Goal: Task Accomplishment & Management: Complete application form

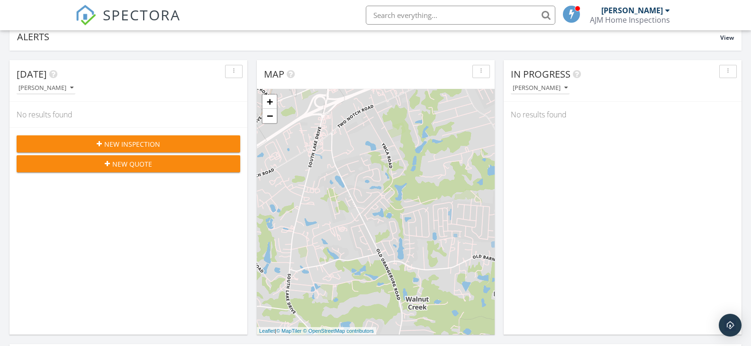
scroll to position [47, 0]
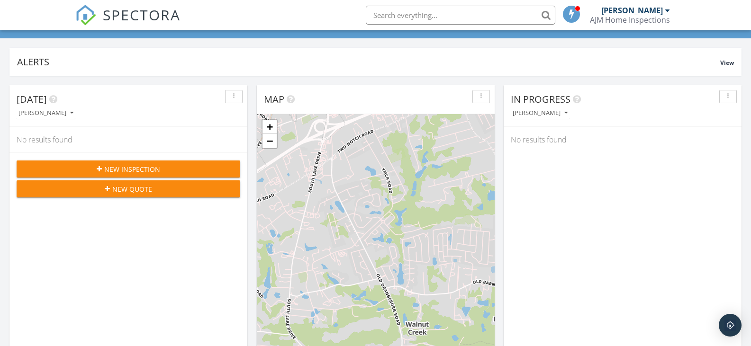
click at [130, 163] on button "New Inspection" at bounding box center [129, 169] width 224 height 17
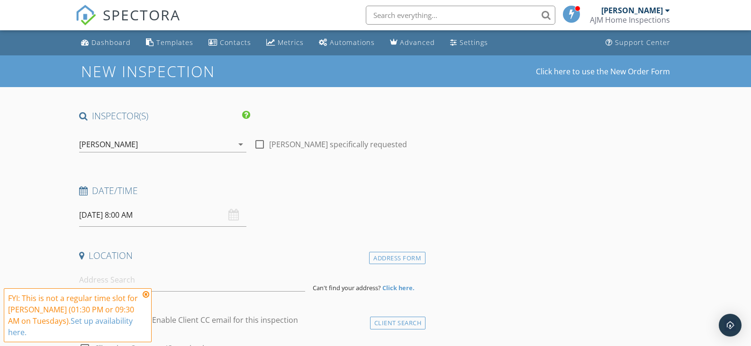
click at [108, 221] on input "09/30/2025 8:00 AM" at bounding box center [163, 215] width 168 height 23
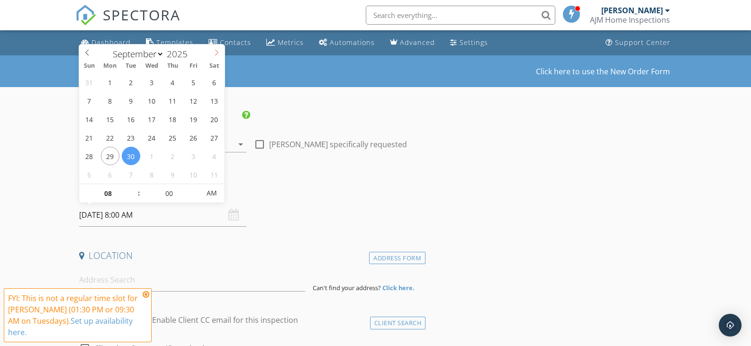
select select "9"
click at [216, 50] on icon at bounding box center [216, 52] width 3 height 6
type input "10/02/2025 8:00 AM"
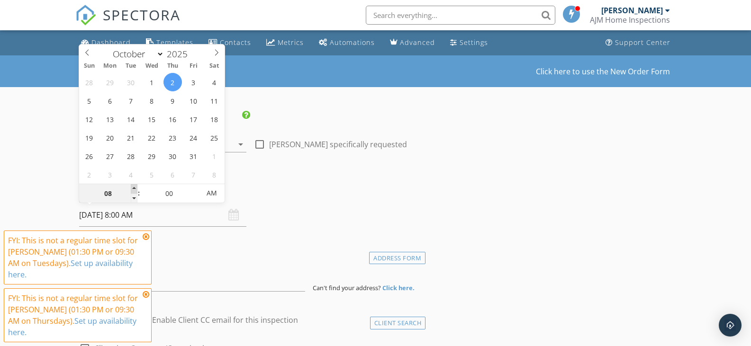
type input "09"
type input "10/02/2025 9:00 AM"
click at [134, 187] on span at bounding box center [134, 188] width 7 height 9
type input "10"
type input "10/02/2025 10:00 AM"
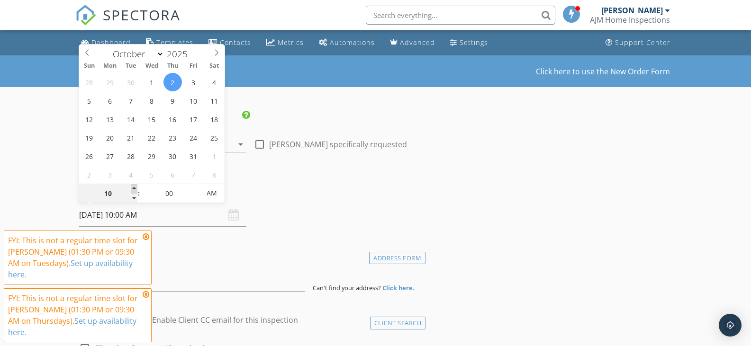
click at [134, 187] on span at bounding box center [134, 188] width 7 height 9
type input "11"
type input "10/02/2025 11:00 AM"
click at [134, 187] on span at bounding box center [134, 188] width 7 height 9
type input "12"
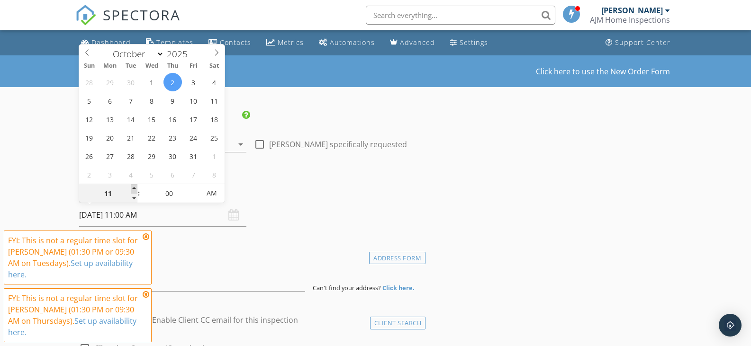
type input "10/02/2025 12:00 PM"
click at [134, 187] on span at bounding box center [134, 188] width 7 height 9
type input "01"
type input "10/02/2025 1:00 PM"
click at [134, 187] on span at bounding box center [134, 188] width 7 height 9
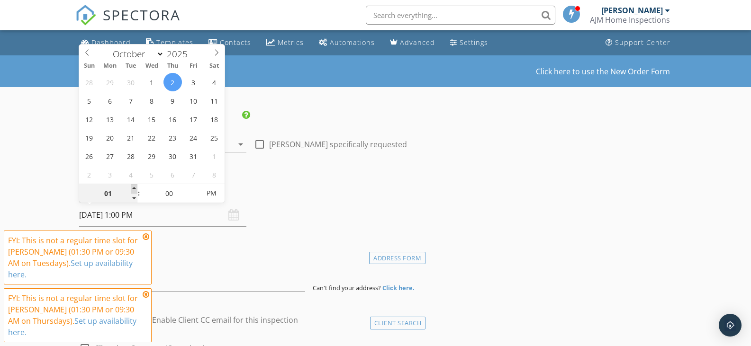
type input "02"
type input "10/02/2025 2:00 PM"
click at [134, 187] on span at bounding box center [134, 188] width 7 height 9
type input "05"
type input "10/02/2025 2:05 PM"
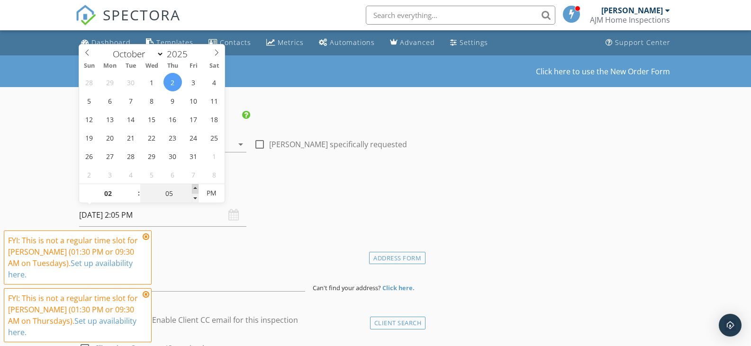
click at [193, 191] on span at bounding box center [195, 188] width 7 height 9
type input "10"
type input "10/02/2025 2:10 PM"
click at [193, 191] on span at bounding box center [195, 188] width 7 height 9
type input "15"
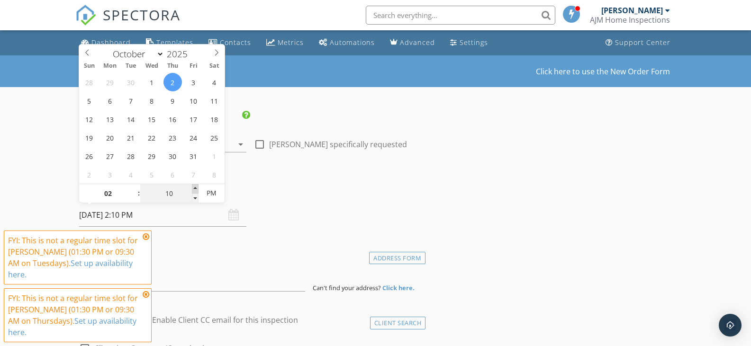
type input "10/02/2025 2:15 PM"
click at [193, 191] on span at bounding box center [195, 188] width 7 height 9
type input "20"
type input "10/02/2025 2:20 PM"
click at [193, 191] on span at bounding box center [195, 188] width 7 height 9
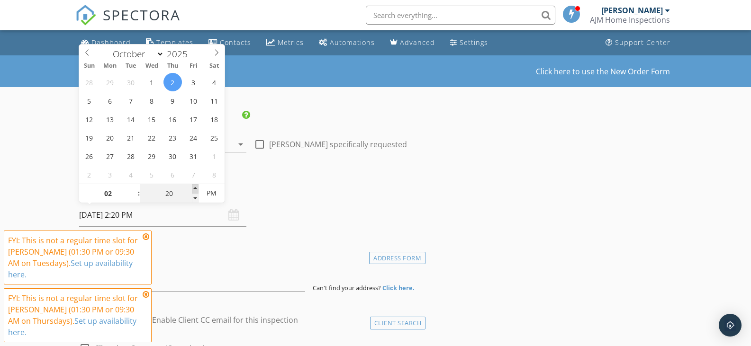
type input "25"
type input "10/02/2025 2:25 PM"
click at [193, 191] on span at bounding box center [195, 188] width 7 height 9
type input "30"
type input "[DATE] 2:30 PM"
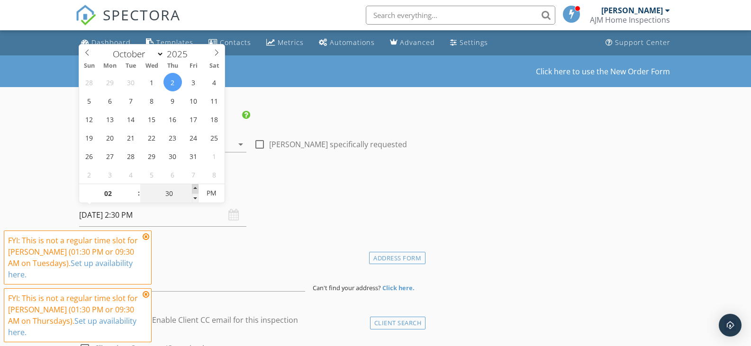
click at [193, 191] on span at bounding box center [195, 188] width 7 height 9
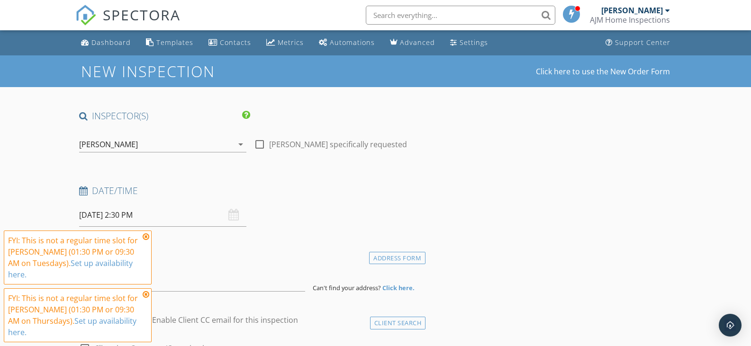
click at [146, 238] on icon at bounding box center [146, 237] width 7 height 8
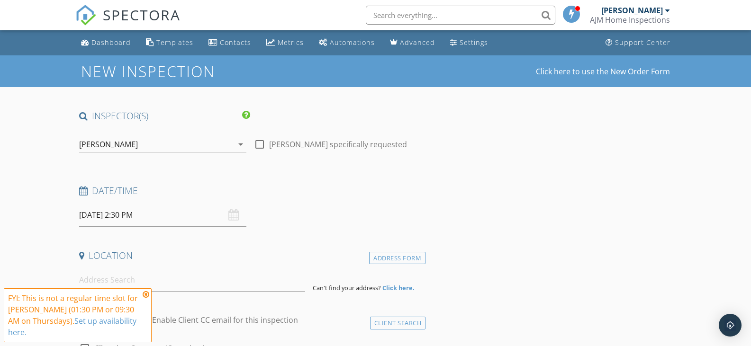
click at [146, 295] on icon at bounding box center [146, 295] width 7 height 8
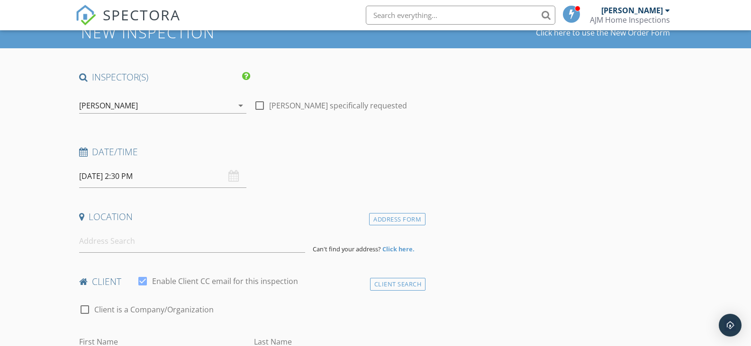
scroll to position [95, 0]
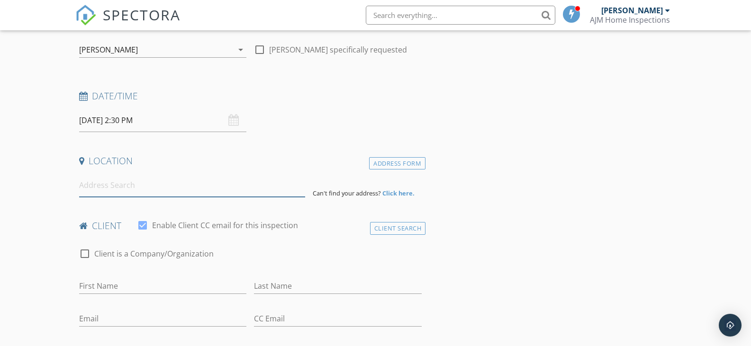
click at [133, 186] on input at bounding box center [192, 185] width 226 height 23
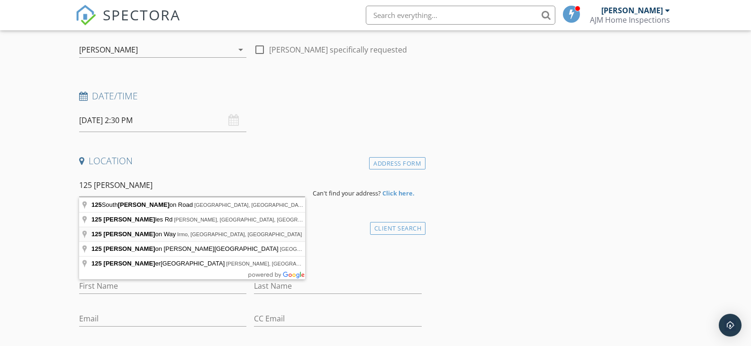
type input "125 Sutton Way, Irmo, SC, USA"
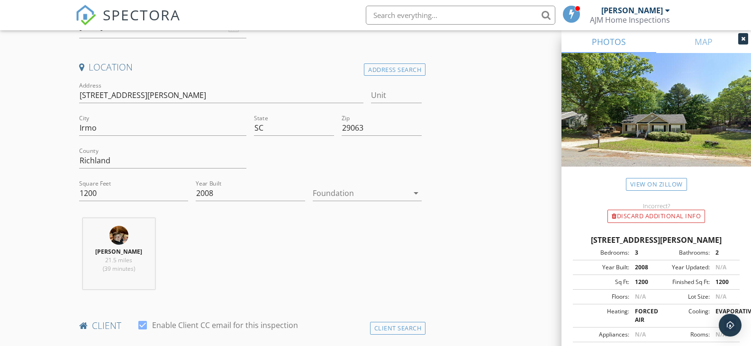
scroll to position [190, 0]
click at [338, 190] on div at bounding box center [361, 192] width 96 height 15
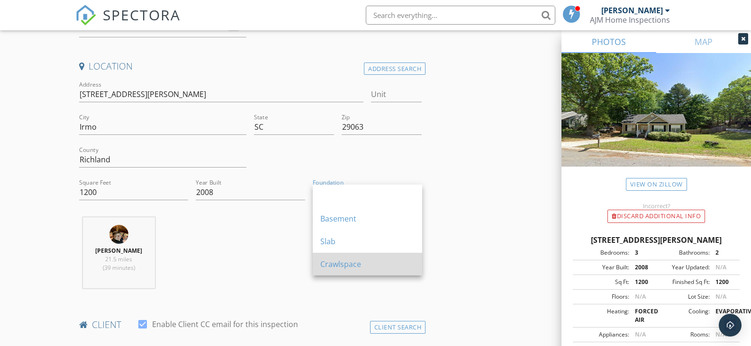
click at [353, 265] on div "Crawlspace" at bounding box center [367, 264] width 94 height 11
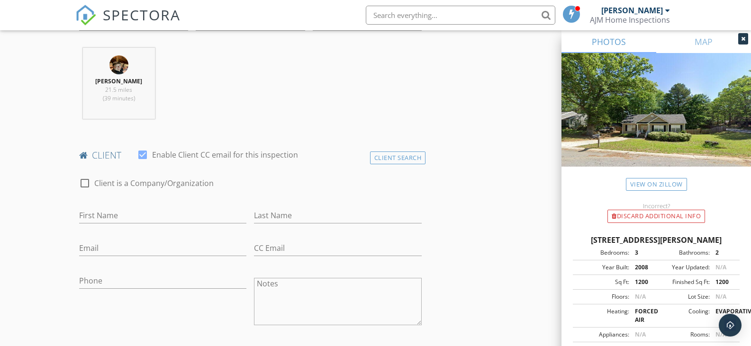
scroll to position [379, 0]
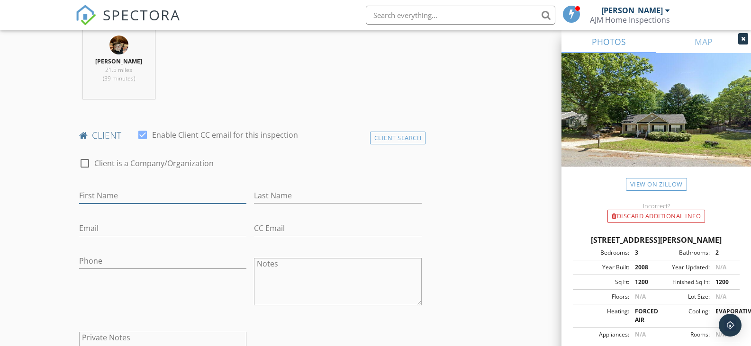
click at [114, 198] on input "First Name" at bounding box center [163, 196] width 168 height 16
type input "L"
type input "[PERSON_NAME]"
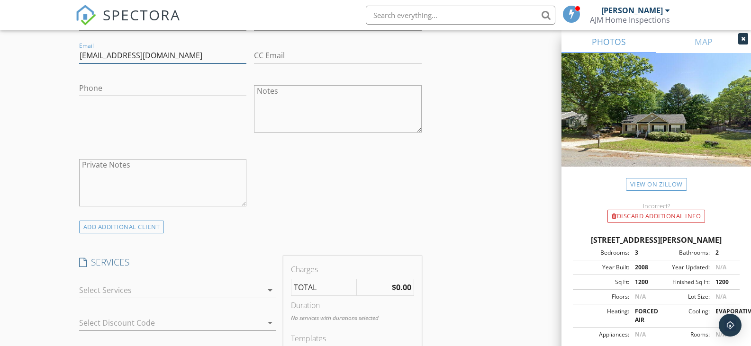
scroll to position [569, 0]
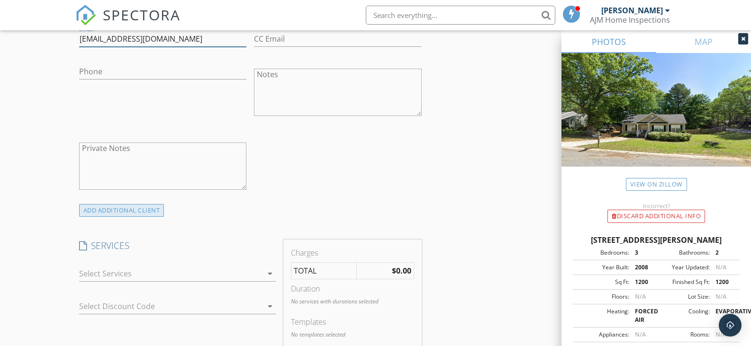
type input "[EMAIL_ADDRESS][DOMAIN_NAME]"
click at [110, 214] on div "ADD ADDITIONAL client" at bounding box center [121, 210] width 85 height 13
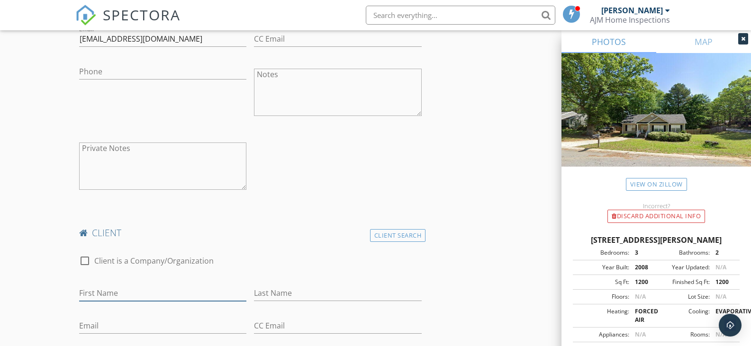
click at [116, 289] on input "First Name" at bounding box center [163, 294] width 168 height 16
type input "v"
type input "V"
type input "[DEMOGRAPHIC_DATA]"
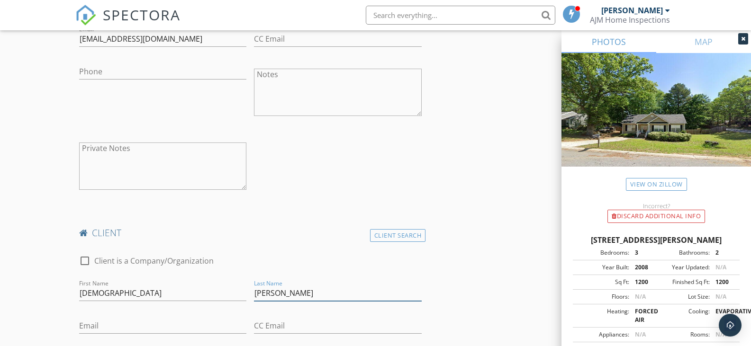
type input "[PERSON_NAME]"
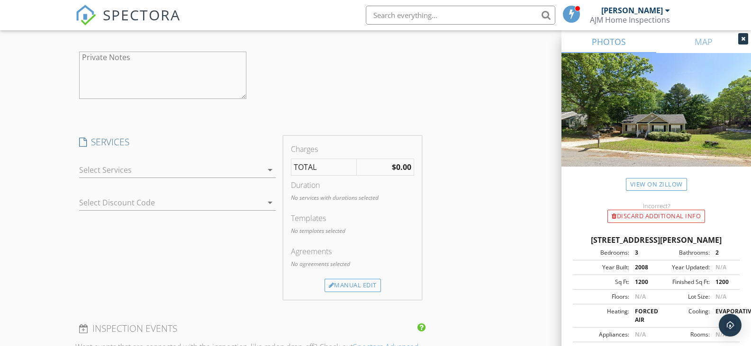
scroll to position [948, 0]
type input "[EMAIL_ADDRESS][DOMAIN_NAME]"
click at [272, 167] on icon "arrow_drop_down" at bounding box center [269, 169] width 11 height 11
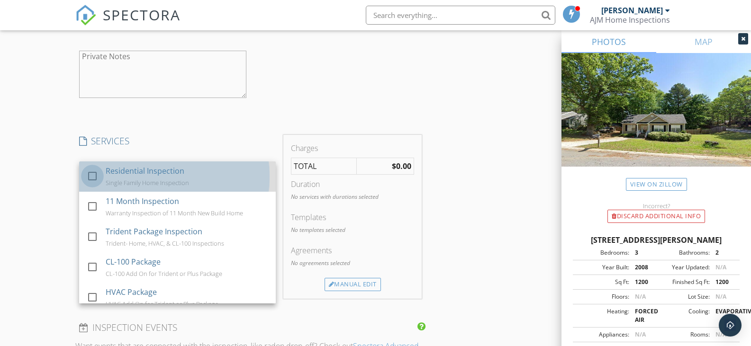
click at [90, 175] on div at bounding box center [92, 176] width 16 height 16
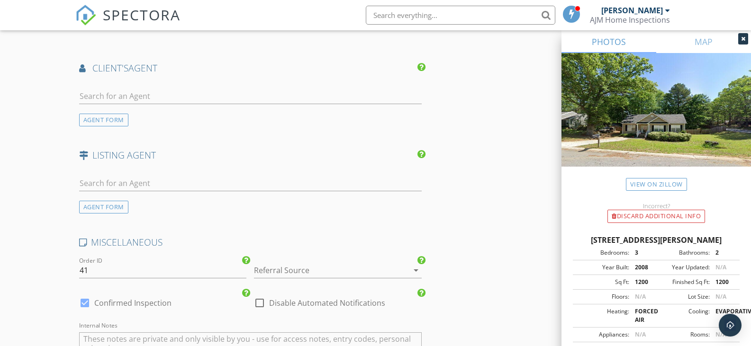
scroll to position [1422, 0]
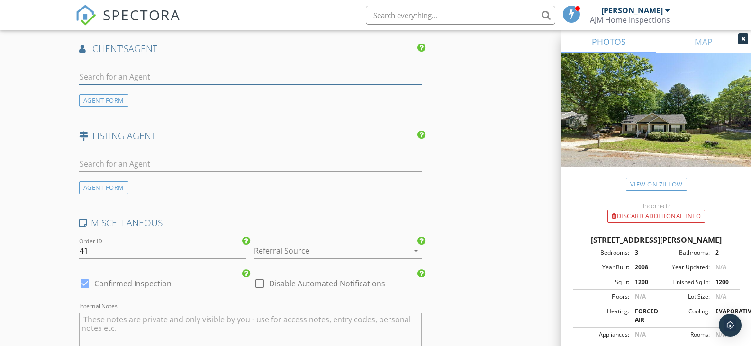
click at [107, 78] on input "text" at bounding box center [250, 77] width 343 height 16
type input "dan"
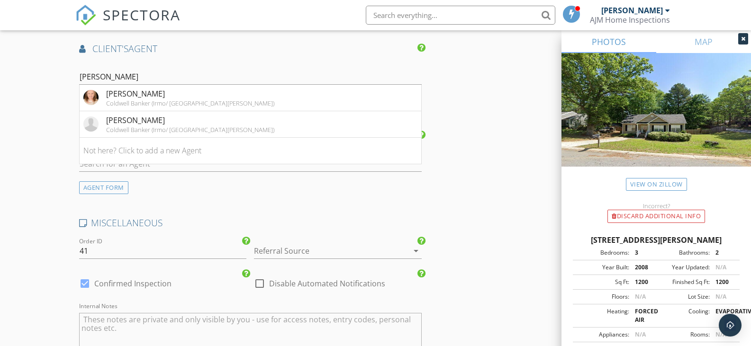
click at [128, 90] on div "[PERSON_NAME]" at bounding box center [190, 93] width 168 height 11
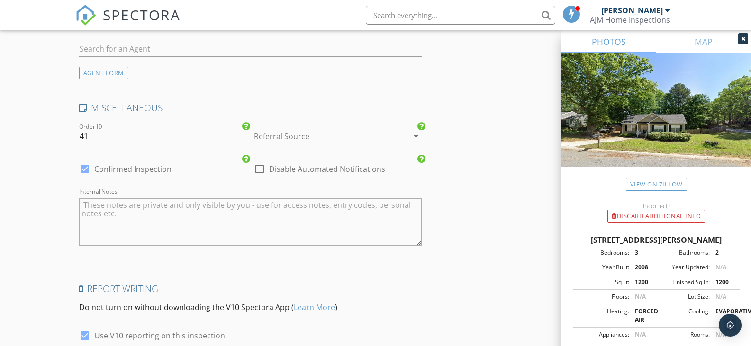
scroll to position [1754, 0]
click at [415, 135] on icon "arrow_drop_down" at bounding box center [415, 135] width 11 height 11
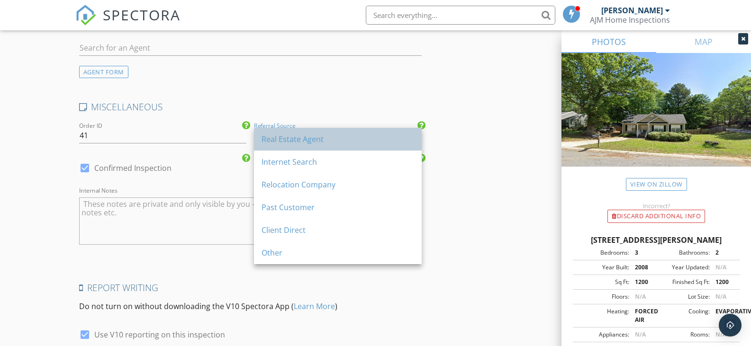
click at [297, 141] on div "Real Estate Agent" at bounding box center [338, 139] width 153 height 11
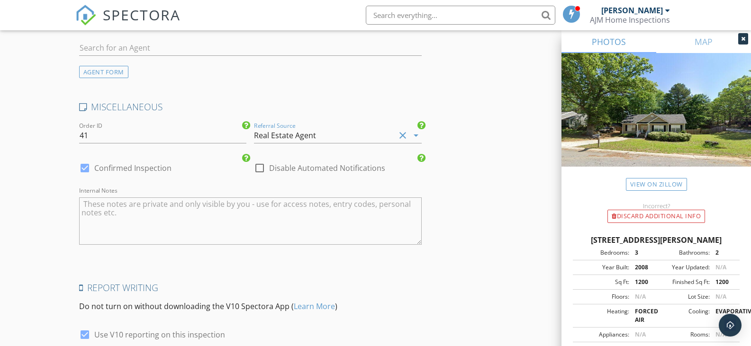
scroll to position [1838, 0]
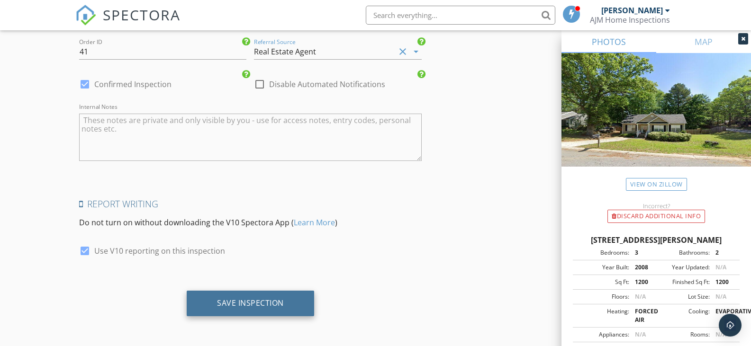
click at [263, 296] on div "Save Inspection" at bounding box center [251, 304] width 128 height 26
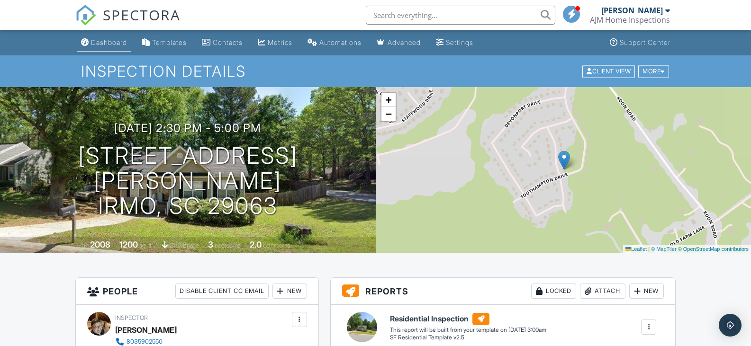
click at [113, 40] on div "Dashboard" at bounding box center [109, 42] width 36 height 8
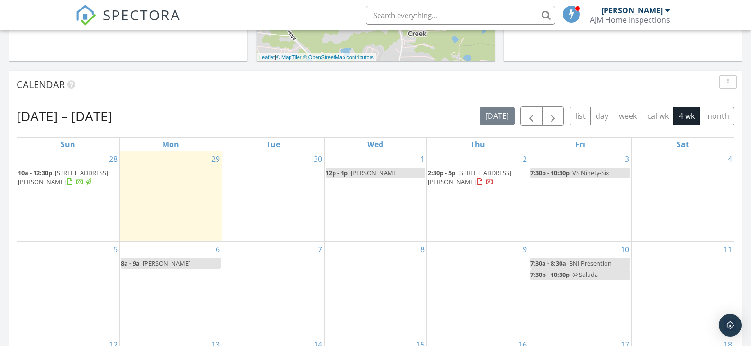
scroll to position [284, 0]
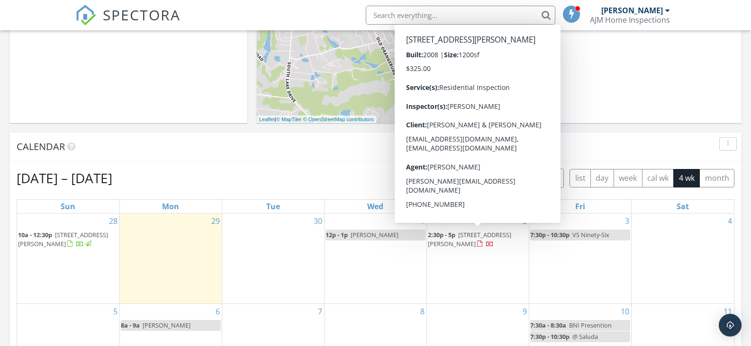
drag, startPoint x: 483, startPoint y: 239, endPoint x: 482, endPoint y: 234, distance: 5.3
click at [482, 234] on span "125 Sutton Way, Irmo 29063" at bounding box center [469, 240] width 83 height 18
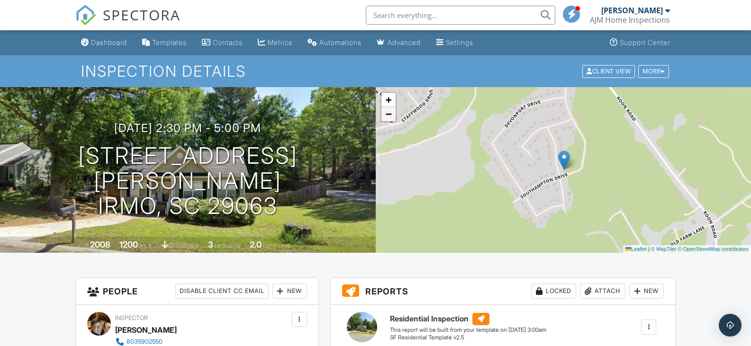
click at [389, 121] on link "−" at bounding box center [389, 114] width 14 height 14
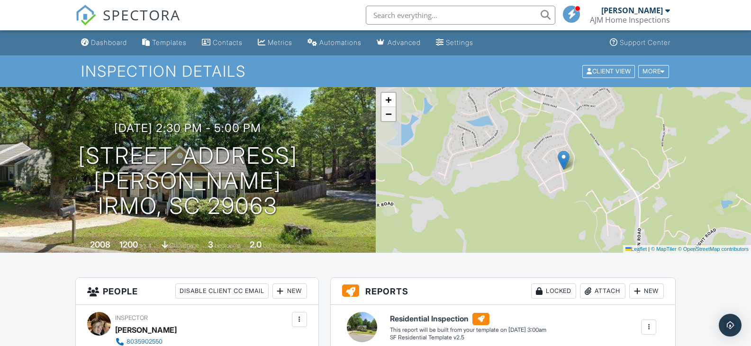
click at [389, 121] on link "−" at bounding box center [389, 114] width 14 height 14
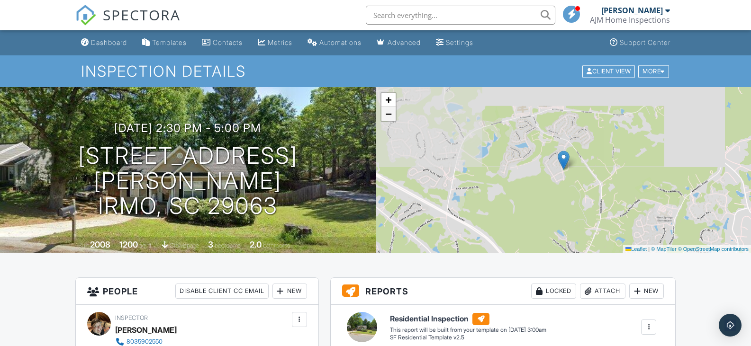
click at [389, 121] on link "−" at bounding box center [389, 114] width 14 height 14
